Goal: Information Seeking & Learning: Check status

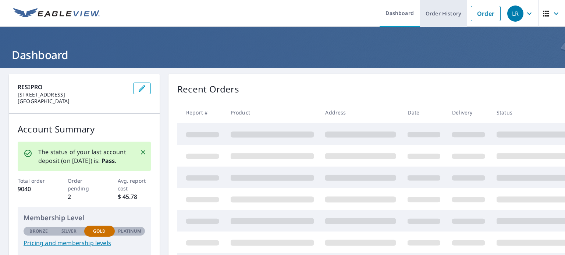
click at [443, 12] on link "Order History" at bounding box center [442, 13] width 47 height 27
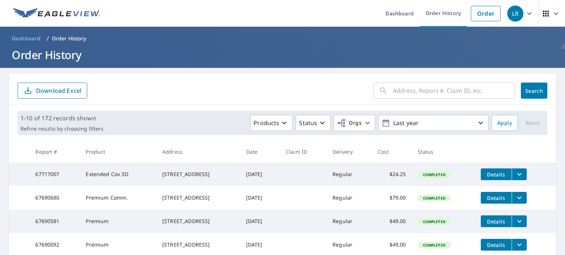
click at [386, 90] on div "​" at bounding box center [443, 91] width 141 height 16
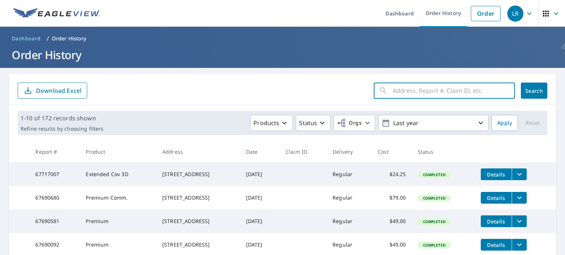
paste input "9530 [PERSON_NAME]"
type input "9530 [PERSON_NAME]"
click at [529, 88] on span "Search" at bounding box center [533, 90] width 15 height 7
